Goal: Task Accomplishment & Management: Complete application form

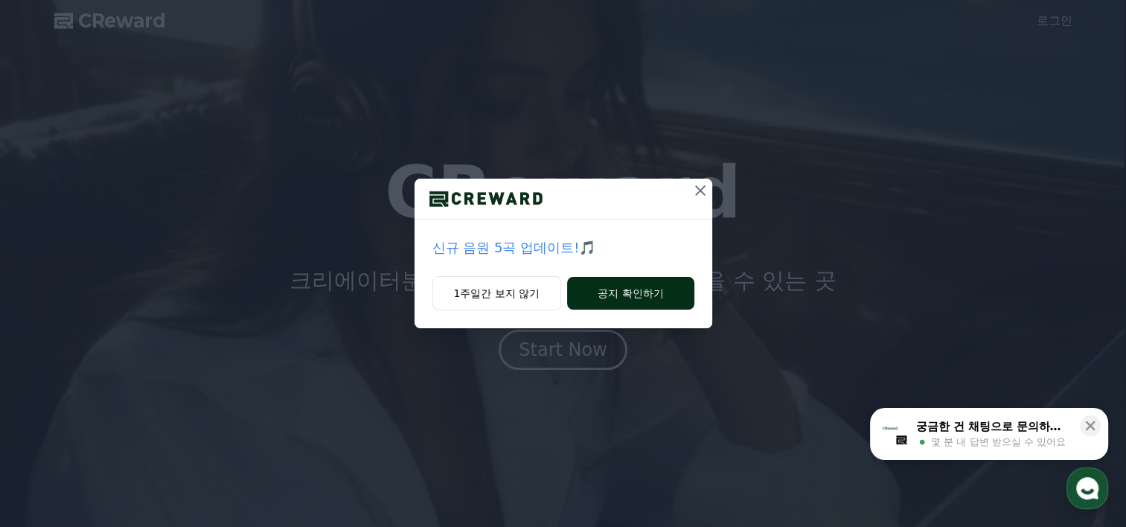
click at [596, 291] on button "공지 확인하기" at bounding box center [630, 293] width 127 height 33
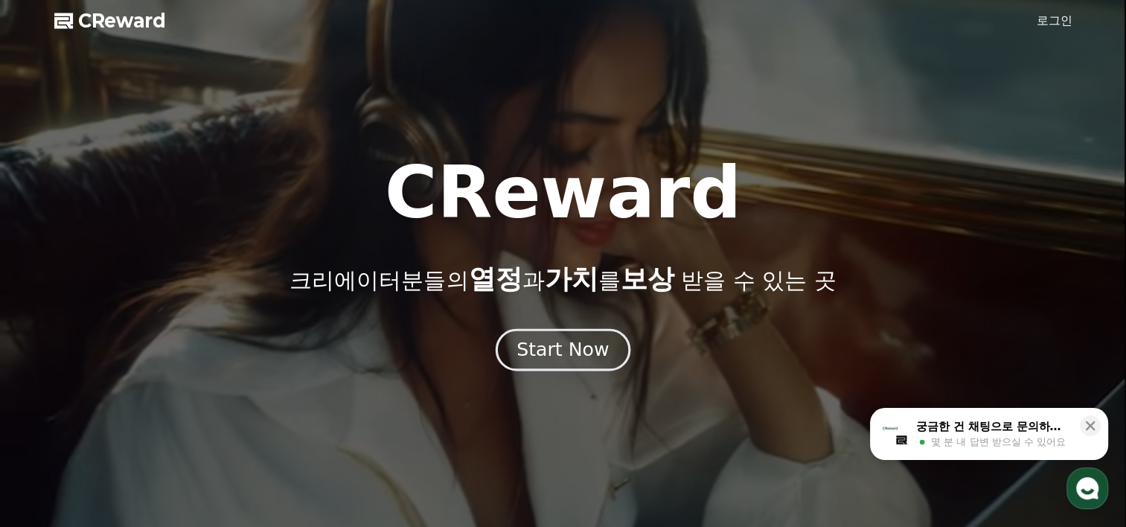
click at [576, 348] on div "Start Now" at bounding box center [563, 349] width 92 height 25
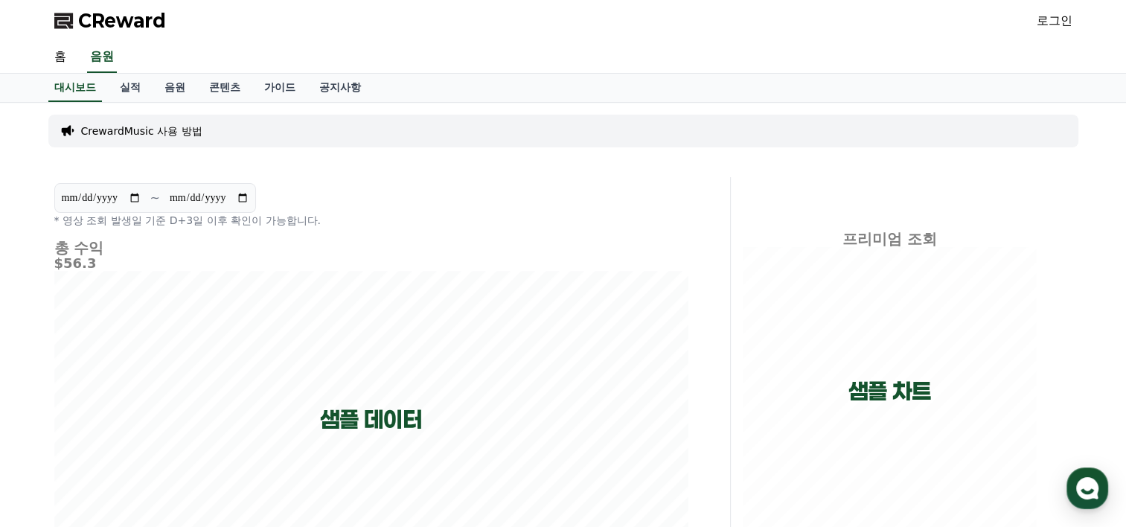
click at [1069, 24] on link "로그인" at bounding box center [1055, 21] width 36 height 18
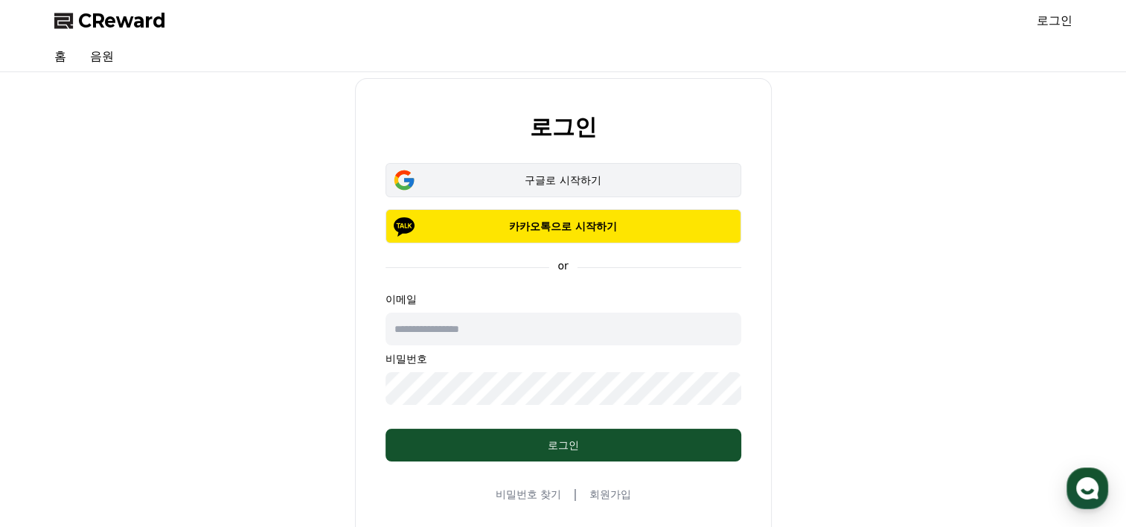
click at [573, 176] on div "구글로 시작하기" at bounding box center [563, 180] width 313 height 15
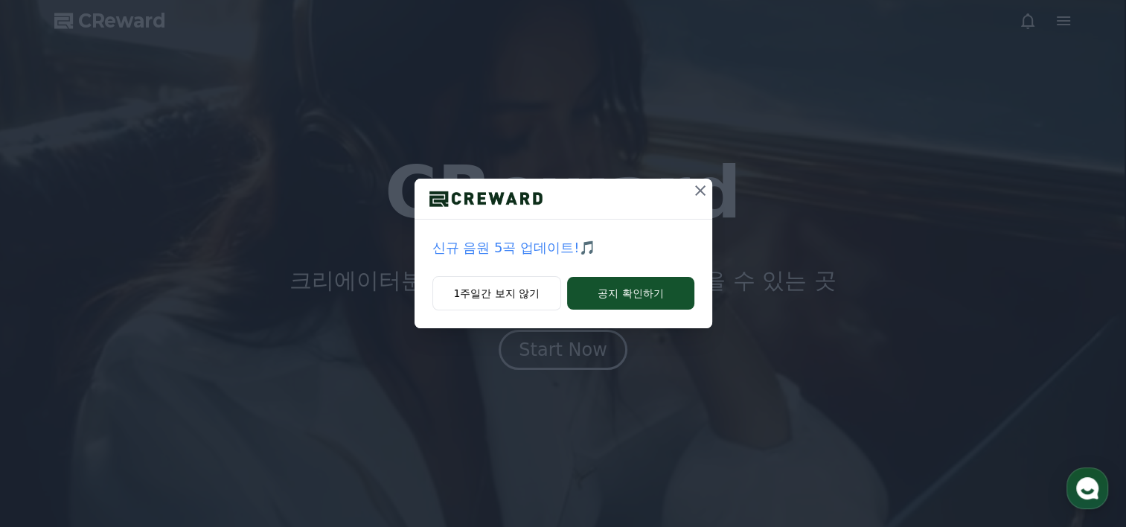
click at [706, 194] on icon at bounding box center [701, 191] width 18 height 18
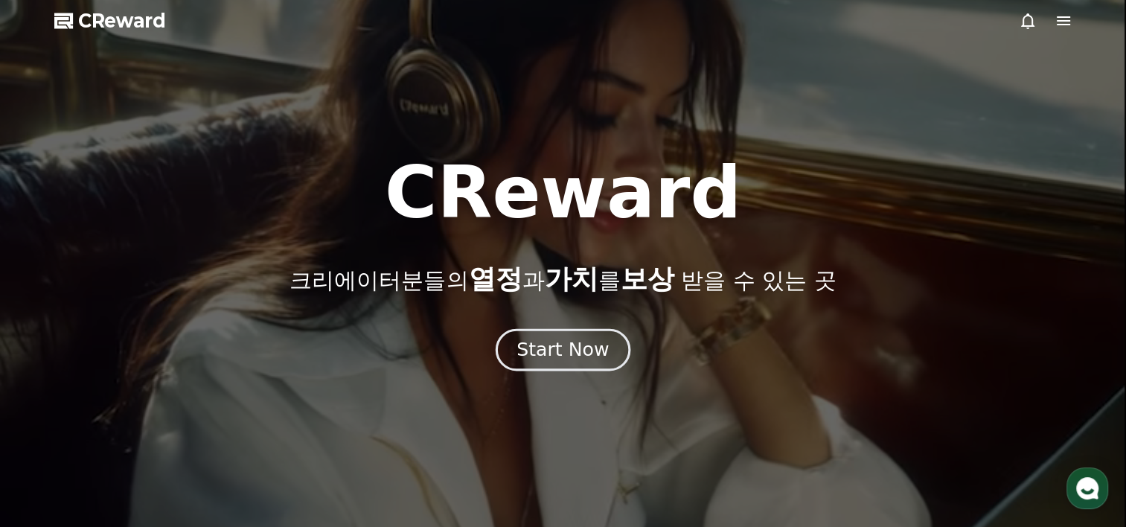
click at [585, 345] on div "Start Now" at bounding box center [563, 349] width 92 height 25
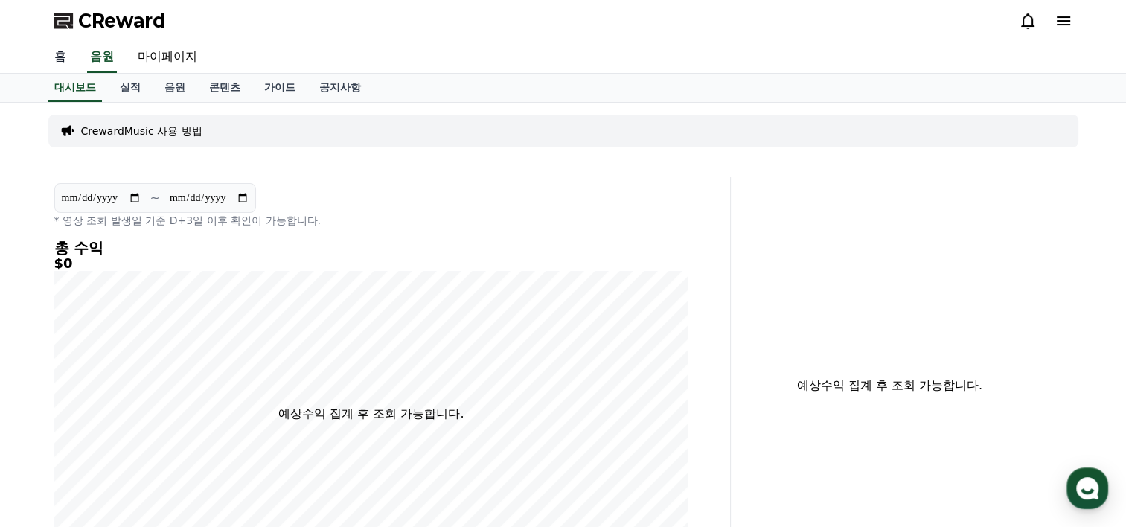
click at [59, 59] on link "홈" at bounding box center [60, 57] width 36 height 31
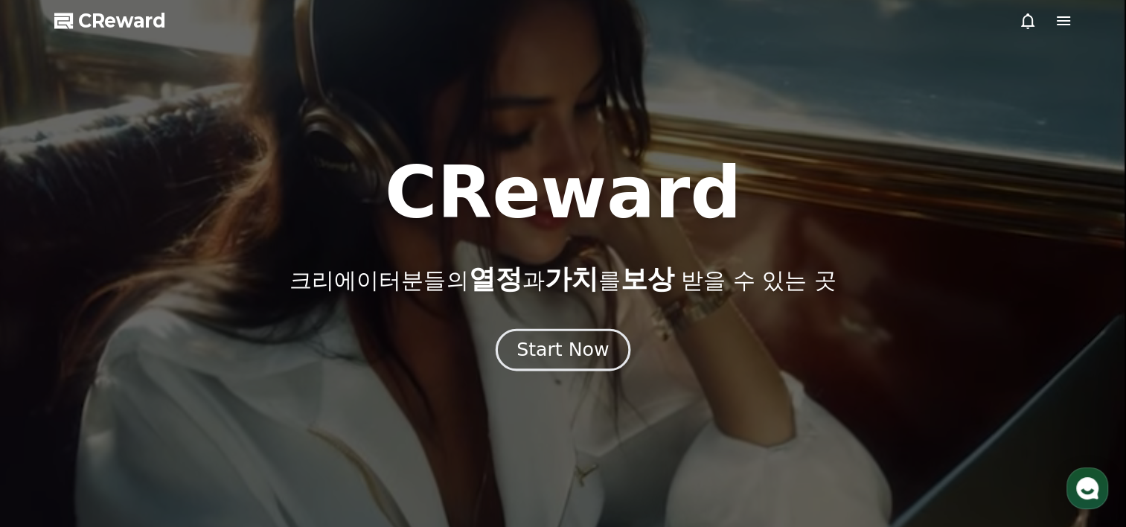
click at [541, 351] on div "Start Now" at bounding box center [563, 349] width 92 height 25
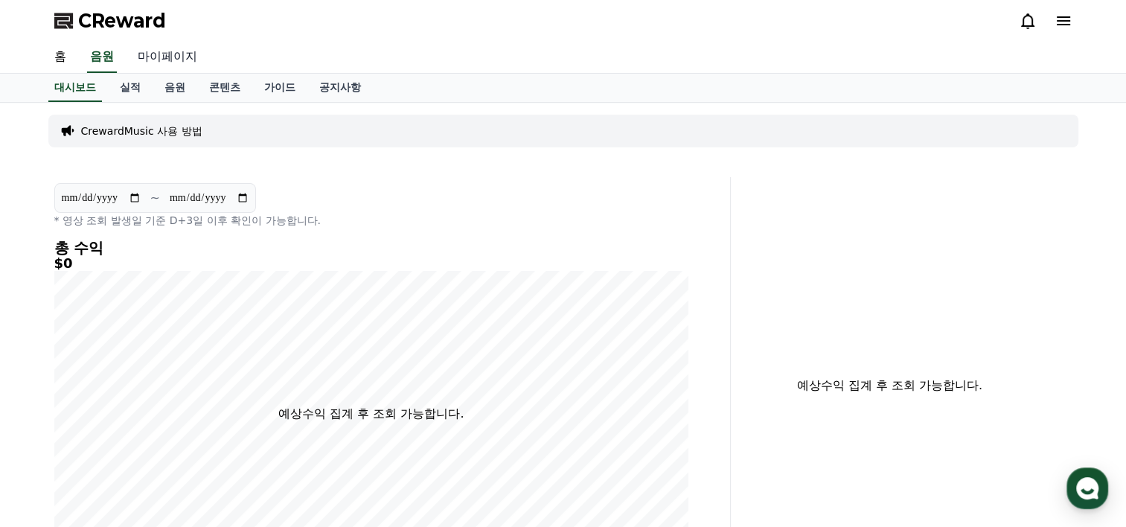
click at [186, 48] on link "마이페이지" at bounding box center [167, 57] width 83 height 31
select select "**********"
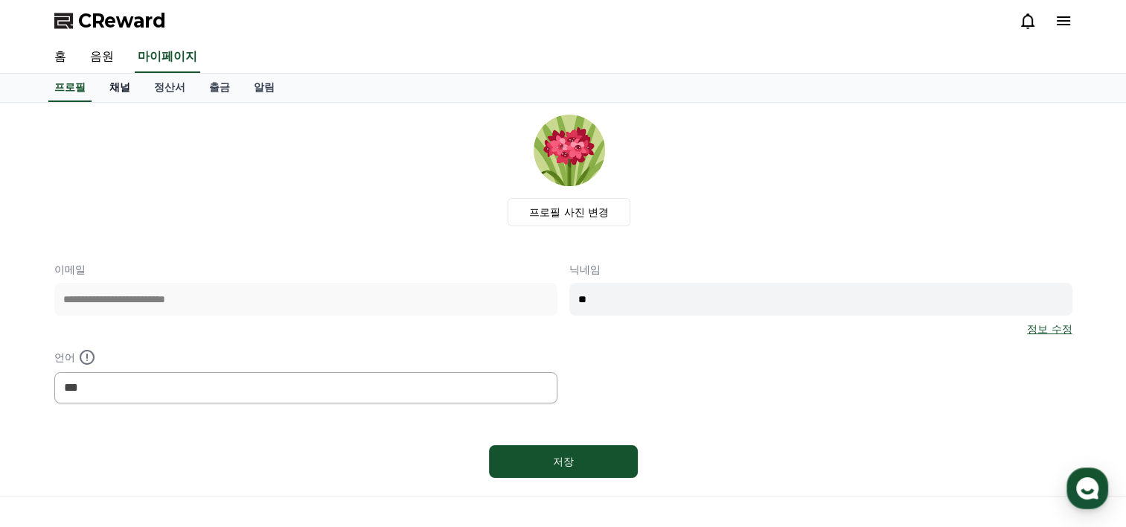
click at [121, 89] on link "채널" at bounding box center [120, 88] width 45 height 28
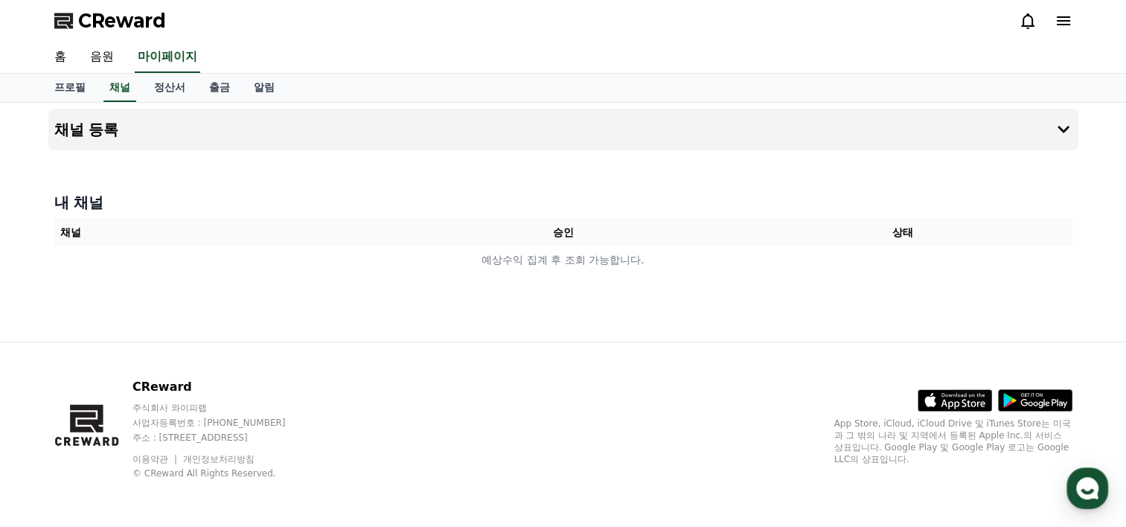
click at [1074, 9] on div "CReward" at bounding box center [563, 21] width 1042 height 42
click at [1072, 18] on icon at bounding box center [1064, 21] width 18 height 18
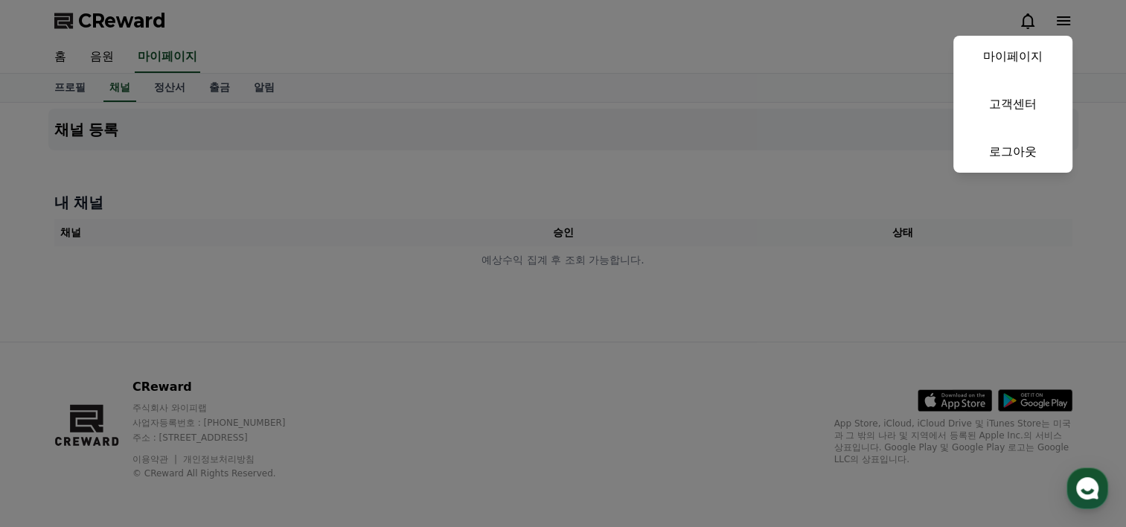
click at [900, 57] on button "close" at bounding box center [563, 263] width 1126 height 527
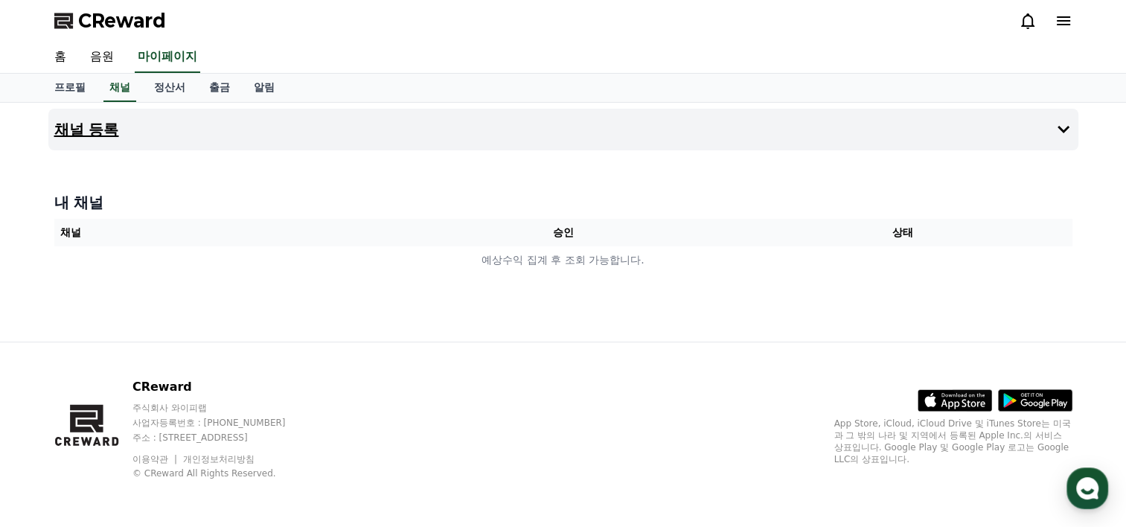
click at [1055, 133] on icon at bounding box center [1064, 130] width 18 height 18
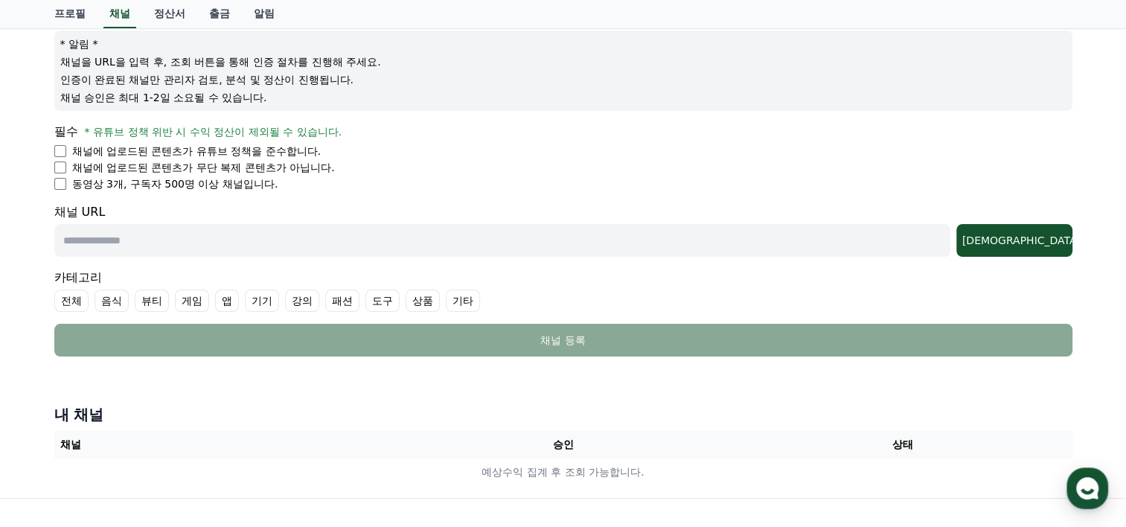
scroll to position [149, 0]
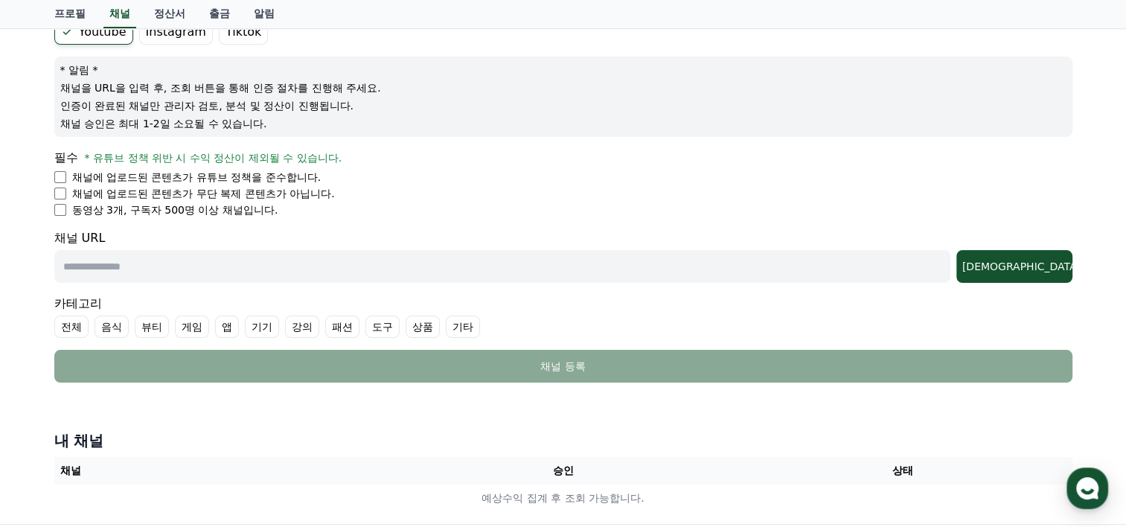
click at [232, 262] on input "text" at bounding box center [502, 266] width 896 height 33
paste input "**********"
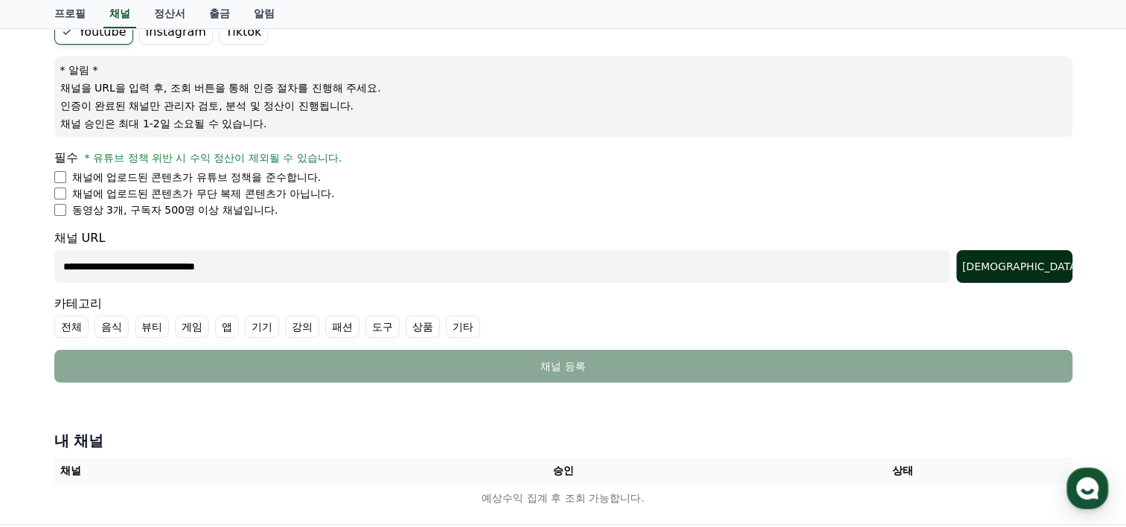
type input "**********"
click at [1028, 259] on div "[DEMOGRAPHIC_DATA]" at bounding box center [1015, 266] width 104 height 15
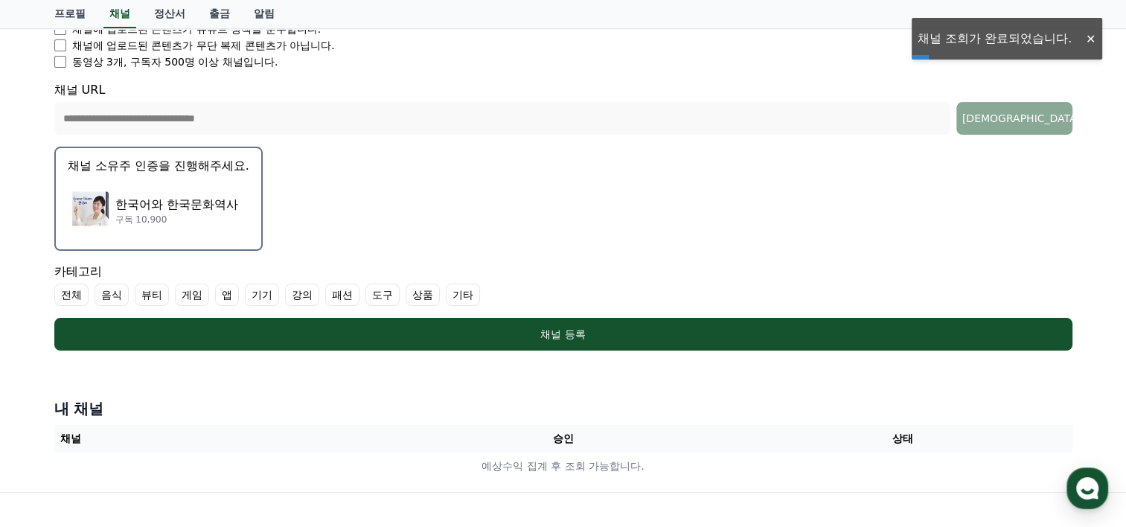
scroll to position [298, 0]
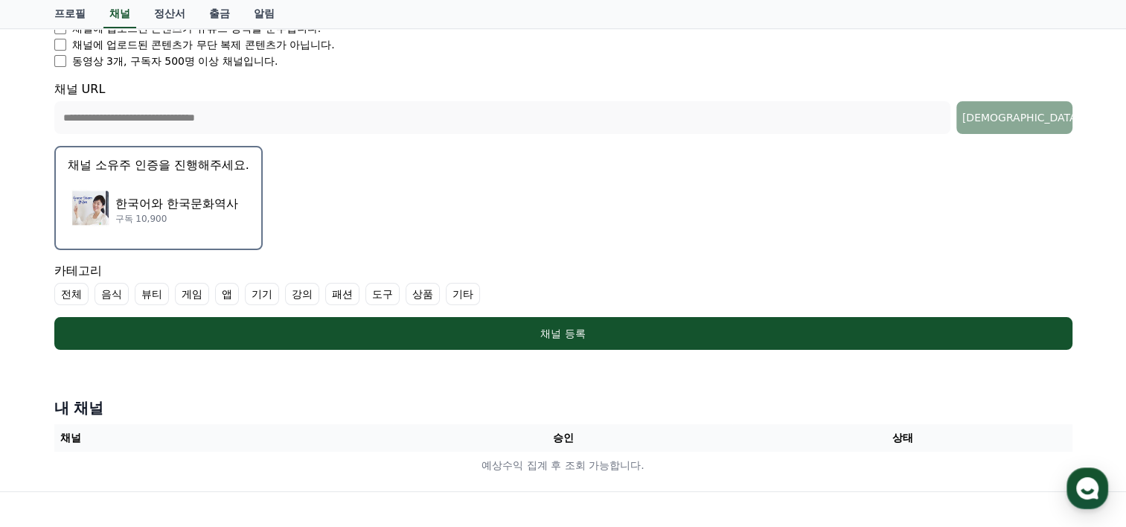
click at [178, 211] on p "한국어와 한국문화역사" at bounding box center [176, 204] width 123 height 18
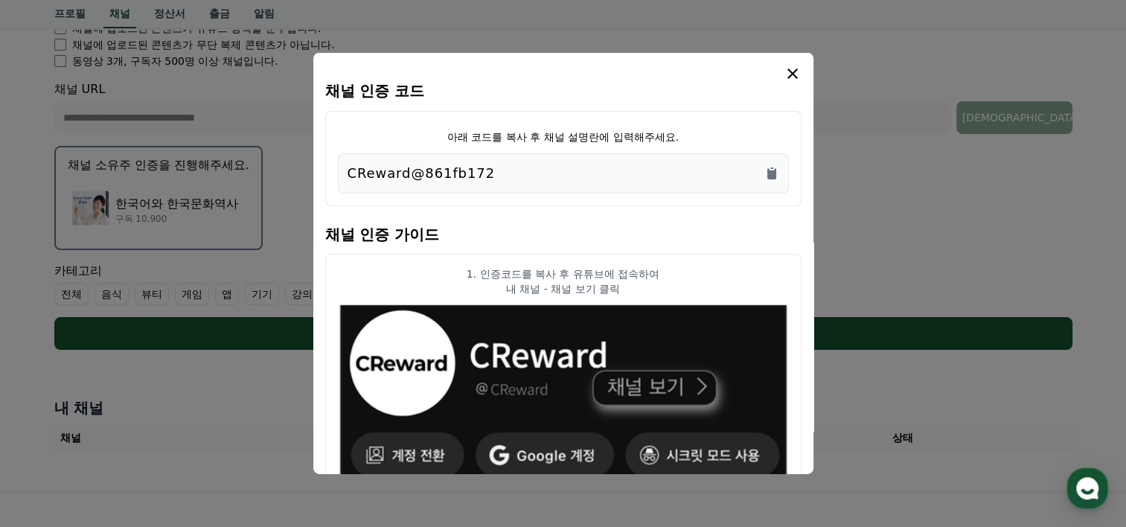
drag, startPoint x: 548, startPoint y: 163, endPoint x: 337, endPoint y: 162, distance: 211.4
click at [337, 162] on div "아래 코드를 복사 후 채널 설명란에 입력해주세요. CReward@861fb172" at bounding box center [563, 158] width 476 height 95
copy p "CReward@861fb172"
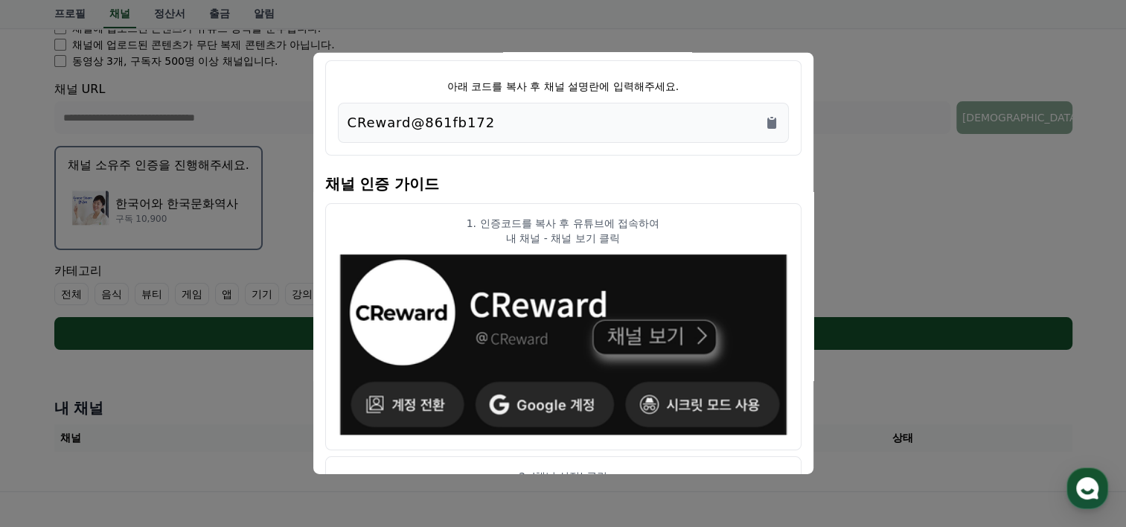
scroll to position [0, 0]
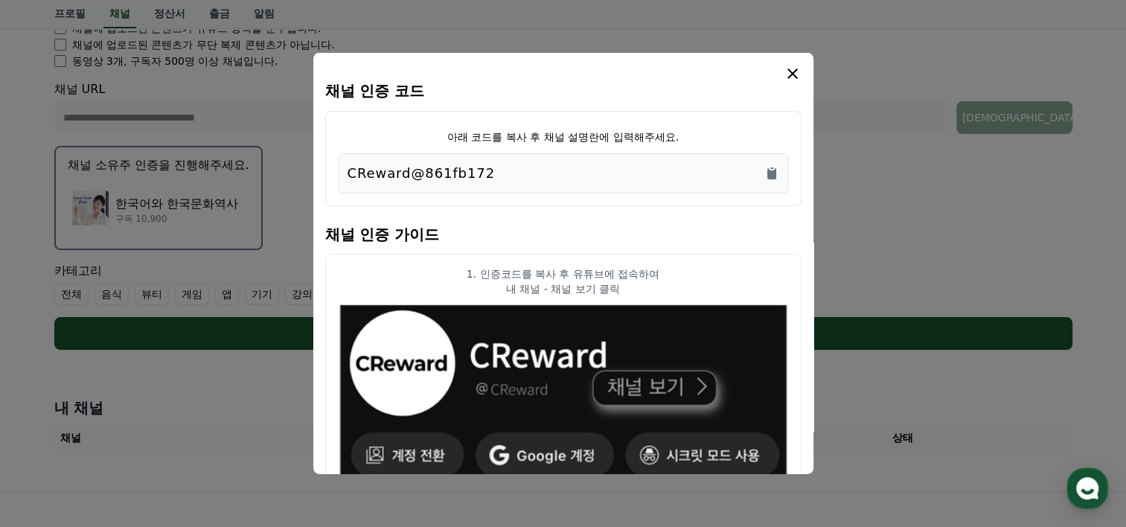
copy p "CReward@861fb172"
drag, startPoint x: 794, startPoint y: 76, endPoint x: 649, endPoint y: 45, distance: 148.5
click at [794, 76] on icon "modal" at bounding box center [793, 73] width 10 height 10
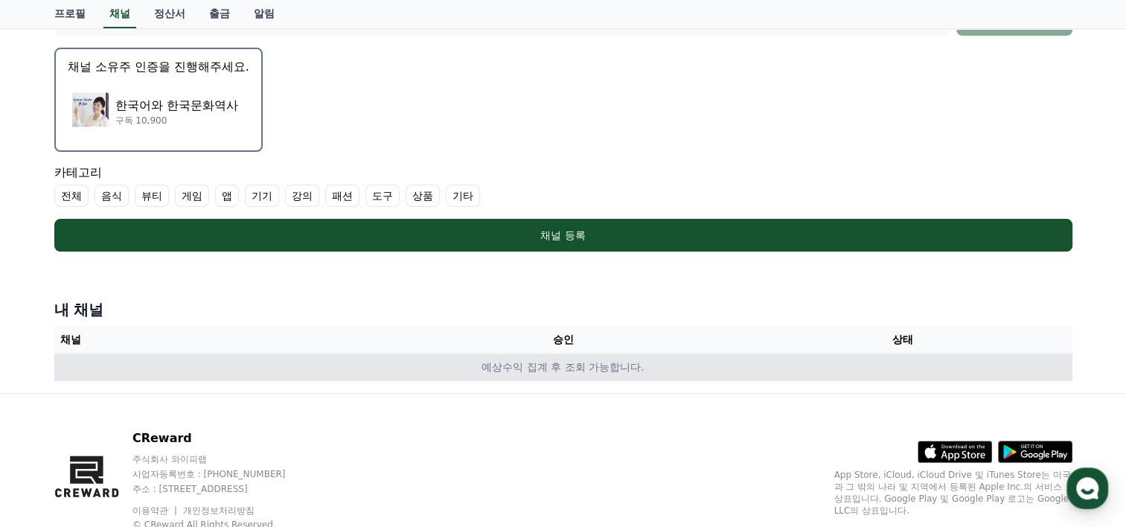
scroll to position [296, 0]
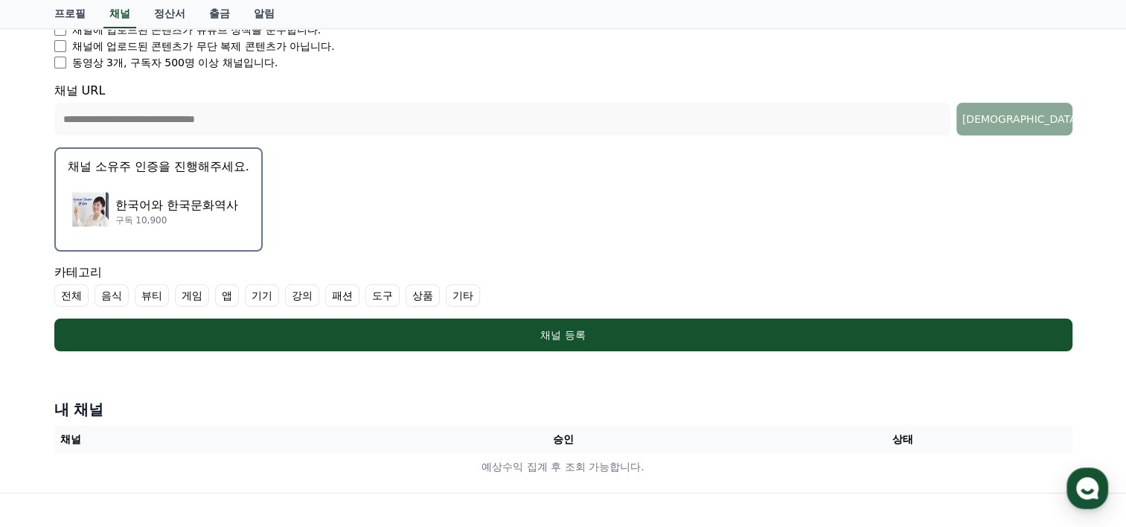
click at [777, 204] on form "**********" at bounding box center [563, 111] width 1019 height 479
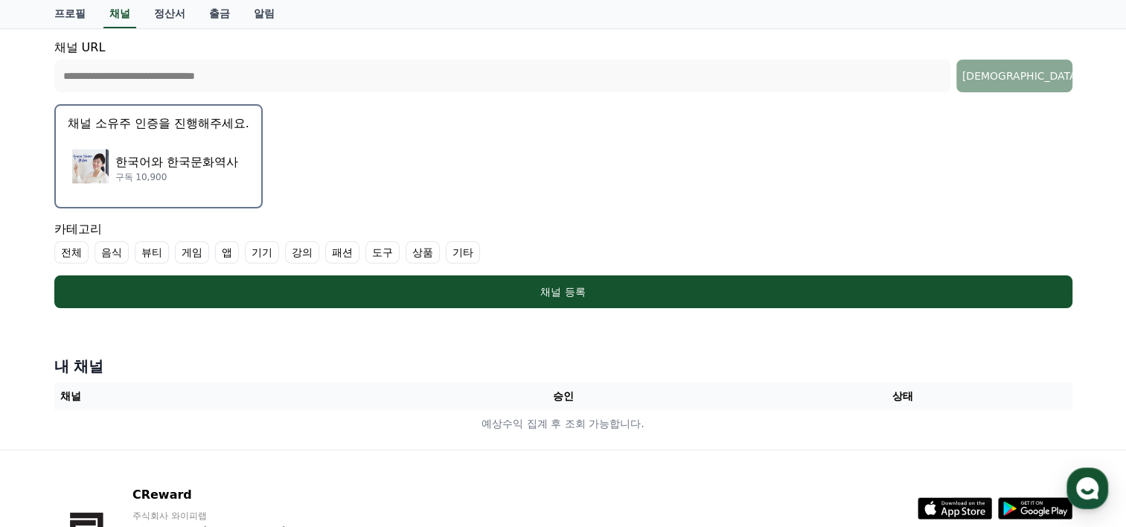
scroll to position [372, 0]
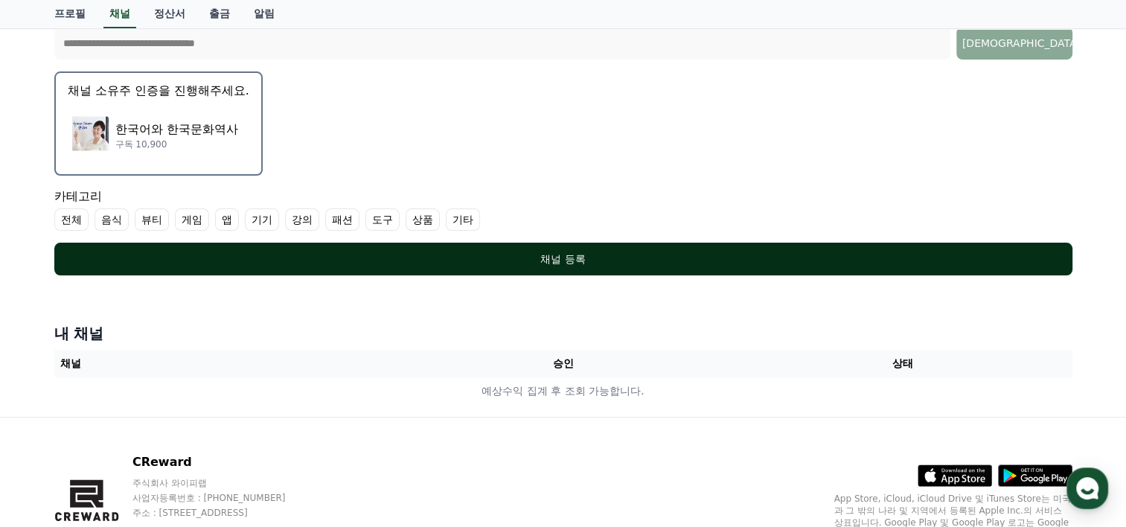
click at [548, 257] on div "채널 등록" at bounding box center [563, 259] width 959 height 15
click at [550, 255] on div "채널 등록" at bounding box center [563, 259] width 959 height 15
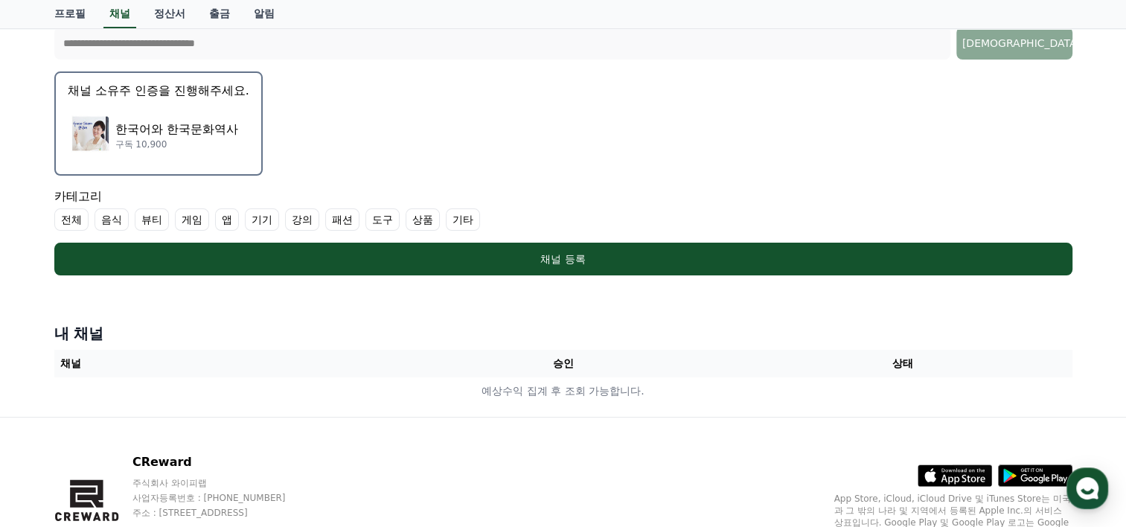
click at [296, 217] on label "강의" at bounding box center [302, 219] width 34 height 22
click at [438, 214] on label "상품" at bounding box center [441, 219] width 34 height 22
click at [109, 220] on label "음식" at bounding box center [112, 219] width 34 height 22
click at [171, 220] on label "뷰티" at bounding box center [170, 219] width 34 height 22
click at [541, 220] on label "기타" at bounding box center [534, 219] width 34 height 22
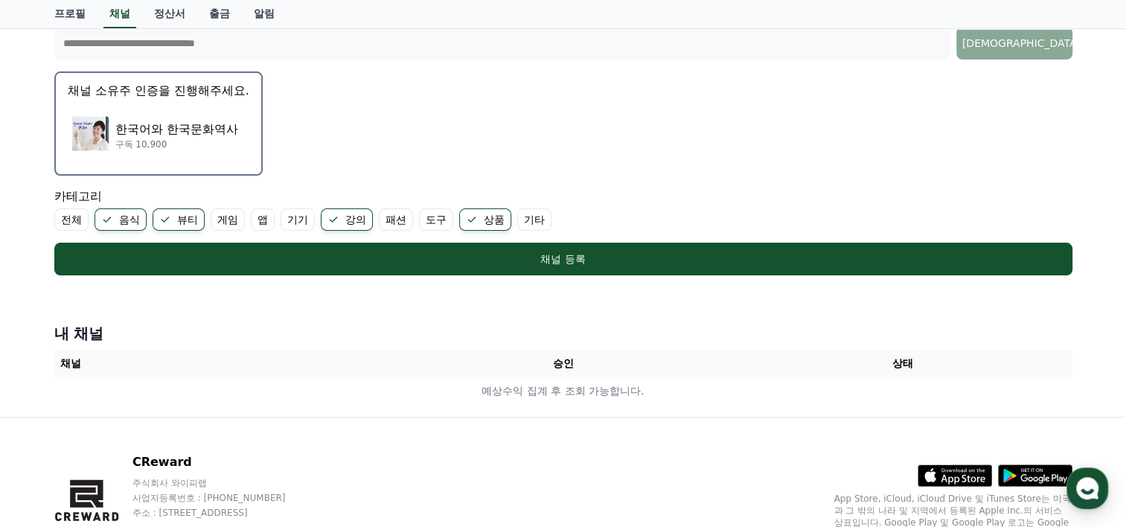
click at [541, 220] on label "기타" at bounding box center [534, 219] width 34 height 22
drag, startPoint x: 541, startPoint y: 220, endPoint x: 475, endPoint y: 143, distance: 101.4
click at [475, 143] on form "**********" at bounding box center [563, 35] width 1019 height 479
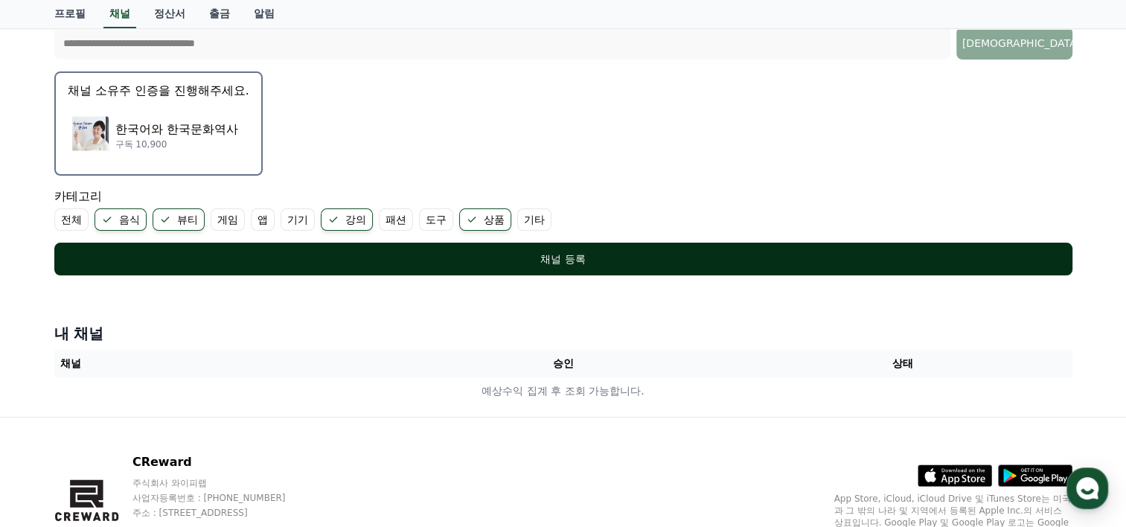
click at [548, 255] on div "채널 등록" at bounding box center [563, 259] width 959 height 15
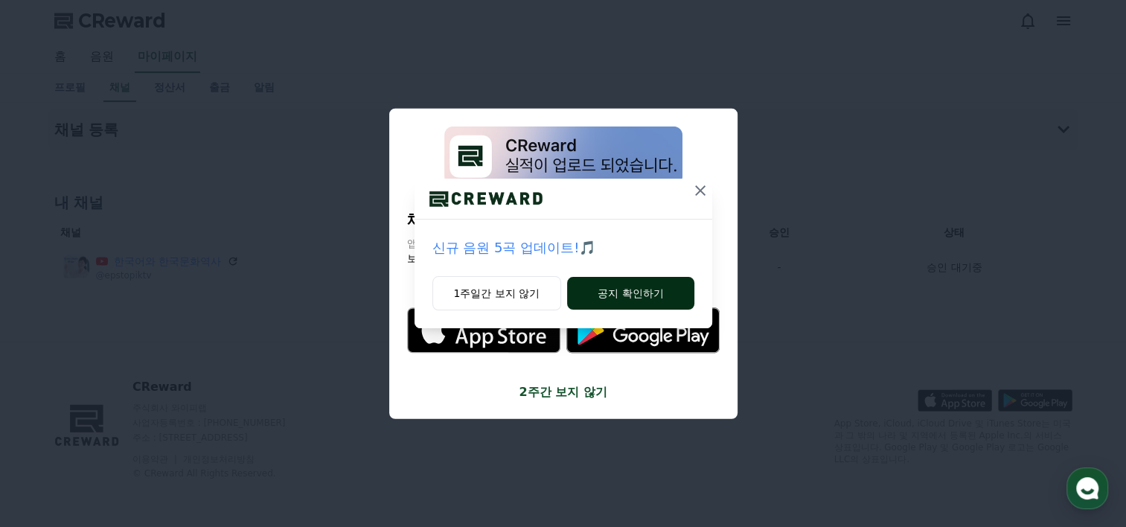
click at [662, 298] on button "공지 확인하기" at bounding box center [630, 293] width 127 height 33
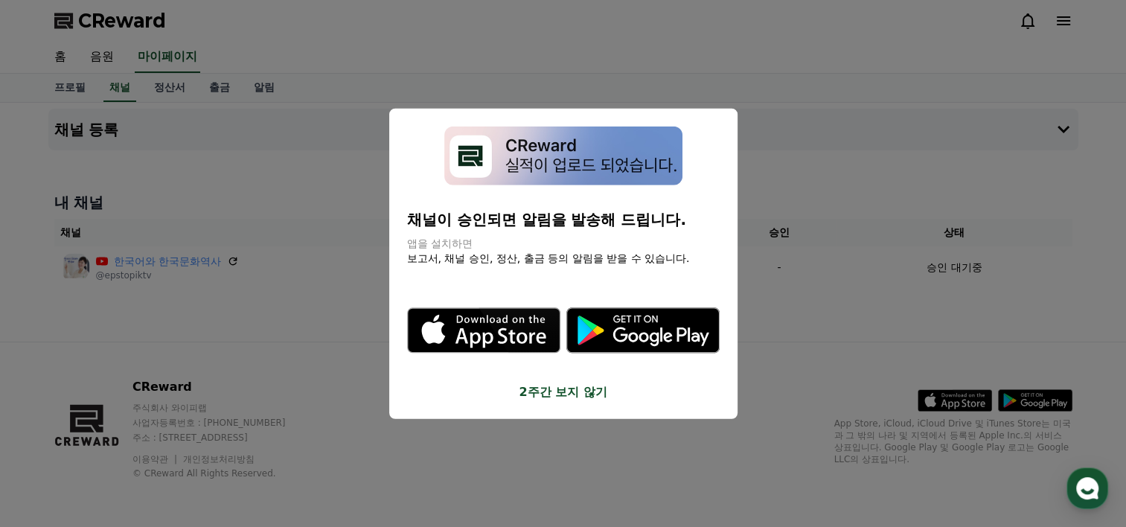
click at [292, 272] on button "close modal" at bounding box center [563, 263] width 1126 height 527
